Goal: Navigation & Orientation: Find specific page/section

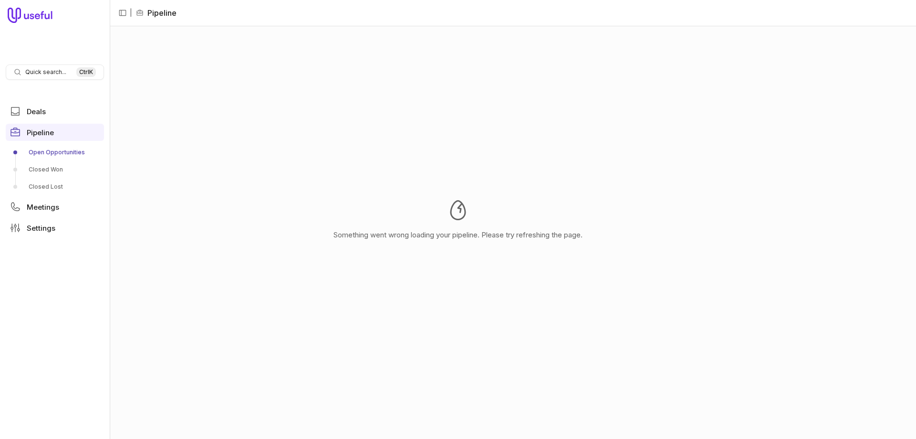
click at [44, 149] on link "Open Opportunities" at bounding box center [55, 152] width 98 height 15
click at [41, 153] on link "Open Opportunities" at bounding box center [55, 152] width 98 height 15
click at [45, 169] on link "Closed Won" at bounding box center [55, 169] width 98 height 15
click at [37, 110] on span "Deals" at bounding box center [36, 111] width 19 height 7
click at [32, 132] on span "Pipeline" at bounding box center [40, 132] width 27 height 7
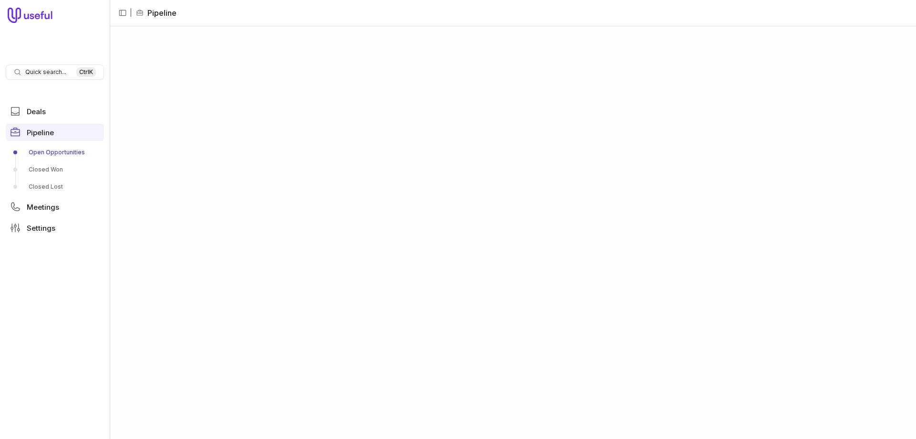
click at [37, 151] on link "Open Opportunities" at bounding box center [55, 152] width 98 height 15
click at [43, 154] on link "Open Opportunities" at bounding box center [55, 152] width 98 height 15
click at [45, 167] on link "Closed Won" at bounding box center [55, 169] width 98 height 15
click at [48, 147] on link "Open Opportunities" at bounding box center [55, 152] width 98 height 15
